Goal: Task Accomplishment & Management: Manage account settings

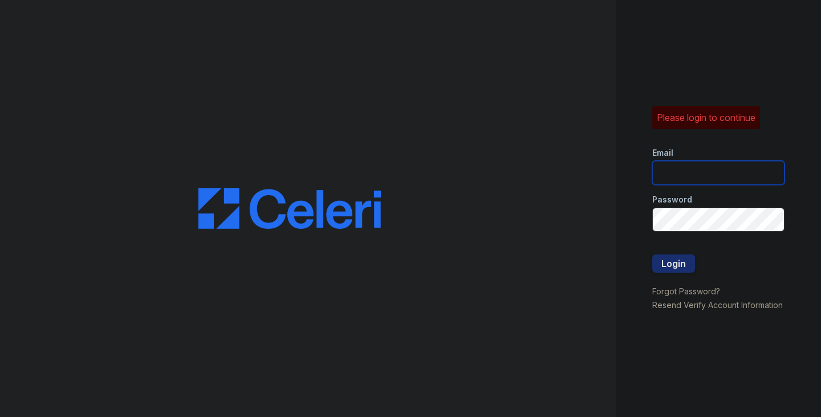
click at [716, 180] on input "email" at bounding box center [719, 173] width 132 height 24
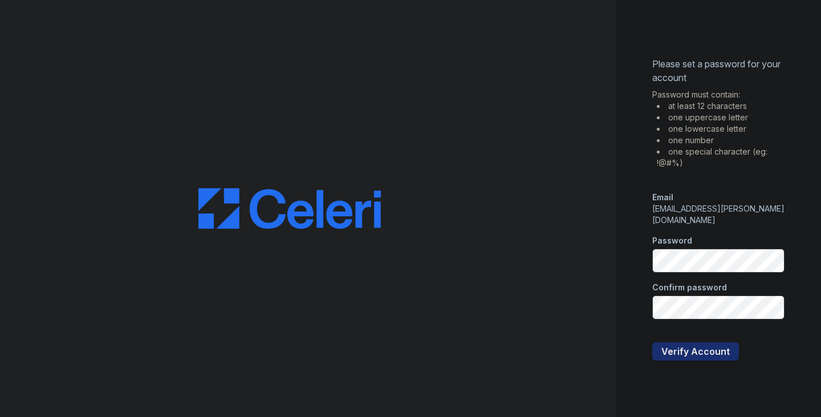
click at [623, 245] on div "Please set a password for your account Password must contain: at least 12 chara…" at bounding box center [718, 208] width 205 height 417
click at [668, 351] on button "Verify Account" at bounding box center [696, 351] width 87 height 18
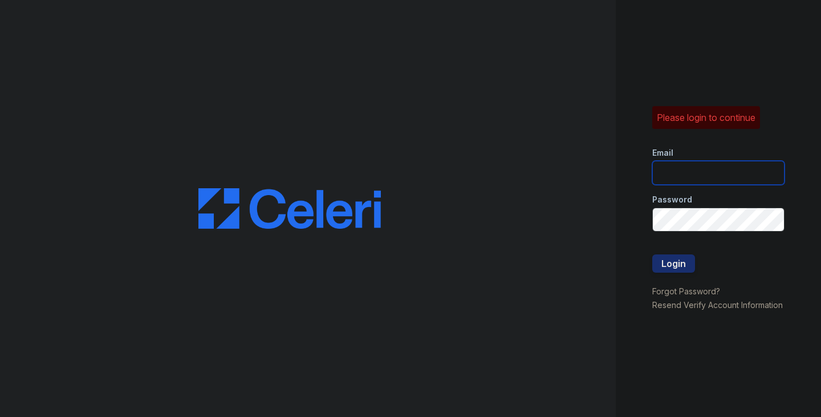
click at [688, 165] on input "email" at bounding box center [719, 173] width 132 height 24
type input "diego.morales@esusu.org"
click at [678, 261] on button "Login" at bounding box center [674, 263] width 43 height 18
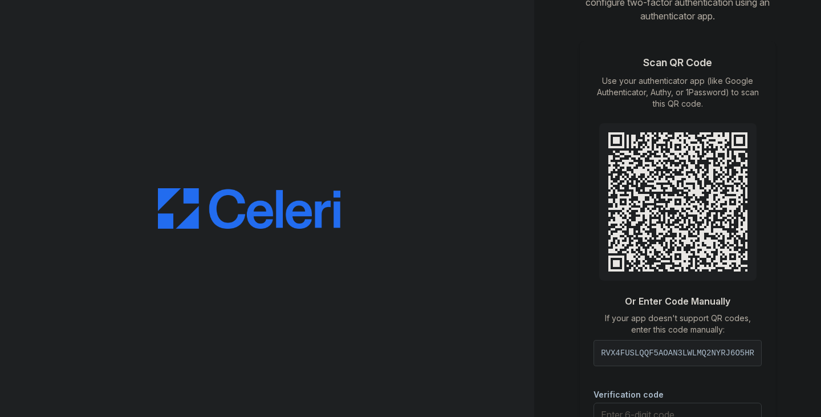
click at [642, 345] on div "RVX4FUSLQQF5AOAN3LWLMQ2NYRJ6O5HR" at bounding box center [678, 353] width 168 height 26
click at [642, 350] on div "RVX4FUSLQQF5AOAN3LWLMQ2NYRJ6O5HR" at bounding box center [678, 353] width 168 height 26
copy div "RVX4FUSLQQF5AOAN3LWLMQ2NYRJ6O5HR"
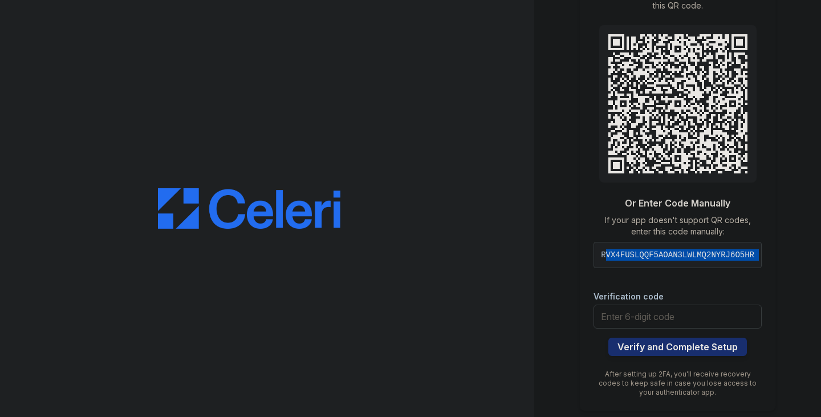
scroll to position [109, 0]
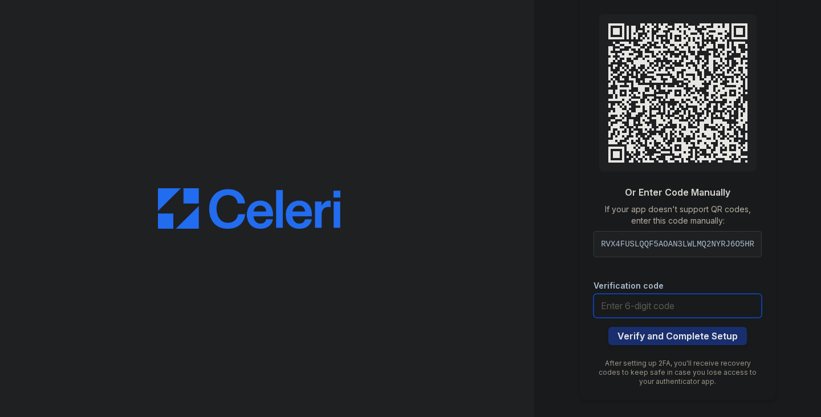
click at [683, 313] on input "text" at bounding box center [678, 306] width 168 height 24
type input "888613"
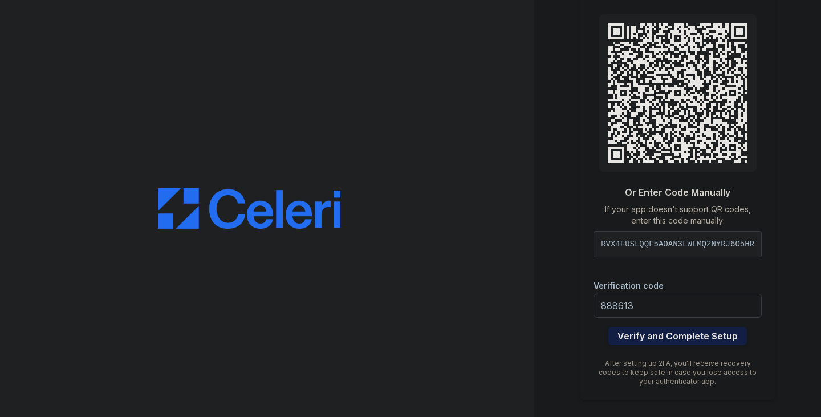
click at [679, 337] on button "Verify and Complete Setup" at bounding box center [678, 336] width 139 height 18
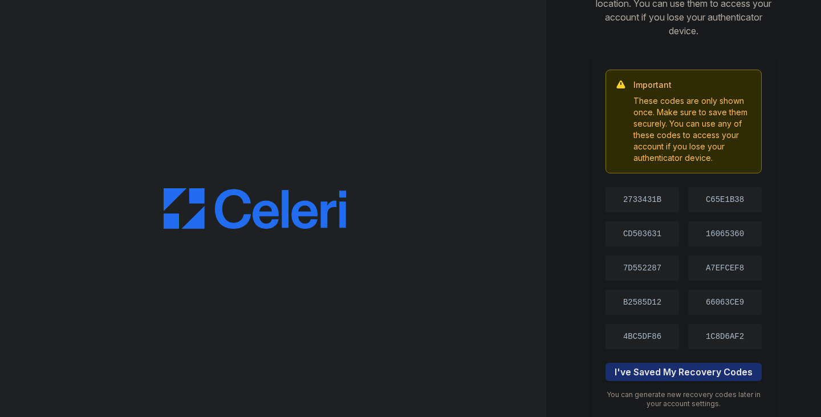
scroll to position [55, 0]
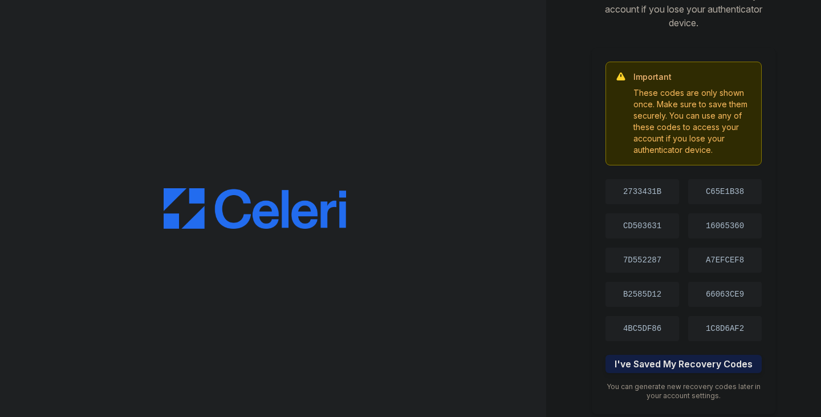
click at [716, 368] on button "I've Saved My Recovery Codes" at bounding box center [684, 364] width 156 height 18
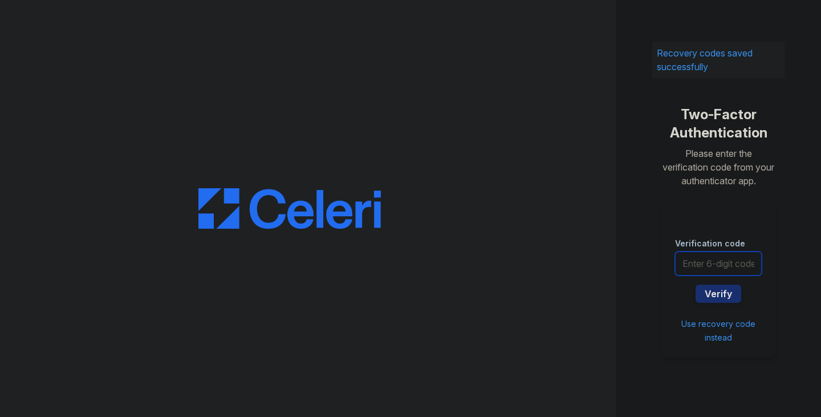
click at [736, 265] on input "text" at bounding box center [718, 264] width 87 height 24
type input "764120"
click at [719, 297] on button "Verify" at bounding box center [719, 294] width 46 height 18
